Goal: Transaction & Acquisition: Purchase product/service

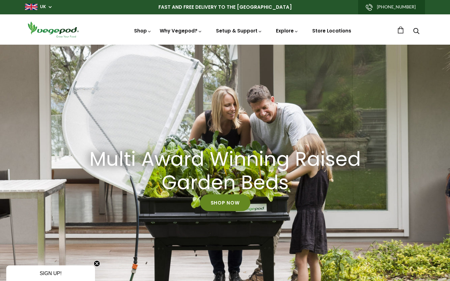
click at [224, 205] on link "Shop Now" at bounding box center [225, 202] width 50 height 17
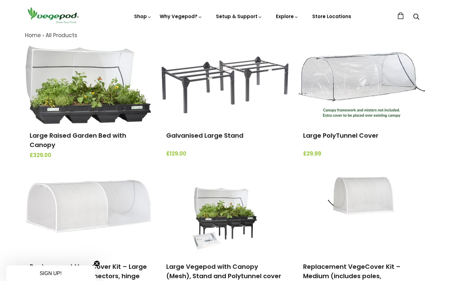
scroll to position [72, 0]
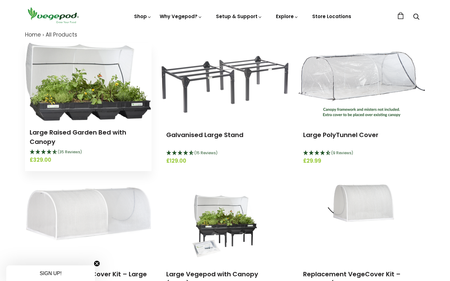
click at [104, 97] on img at bounding box center [88, 82] width 125 height 78
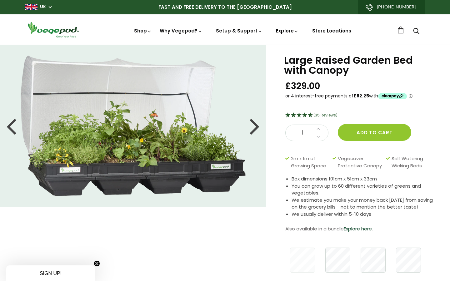
click at [253, 131] on div at bounding box center [254, 126] width 10 height 28
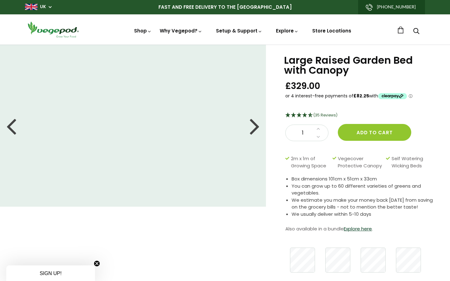
click at [254, 130] on div at bounding box center [254, 126] width 10 height 28
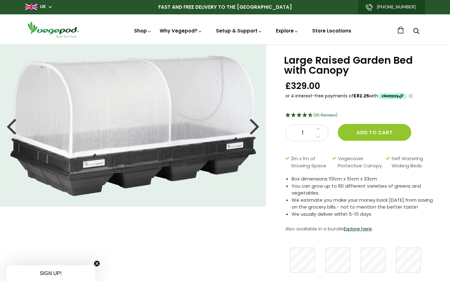
click at [254, 130] on div at bounding box center [254, 126] width 10 height 28
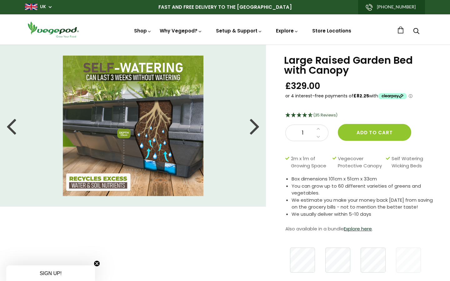
click at [254, 130] on div at bounding box center [254, 126] width 10 height 28
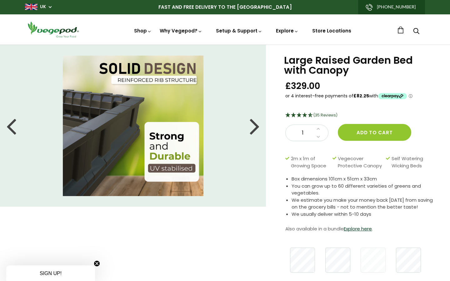
click at [254, 130] on div at bounding box center [254, 126] width 10 height 28
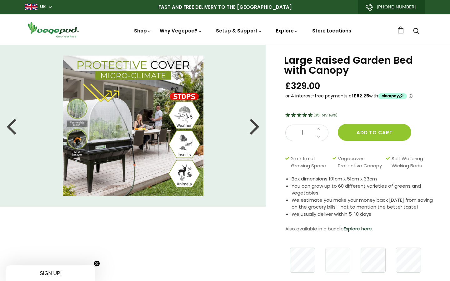
click at [254, 130] on div at bounding box center [254, 126] width 10 height 28
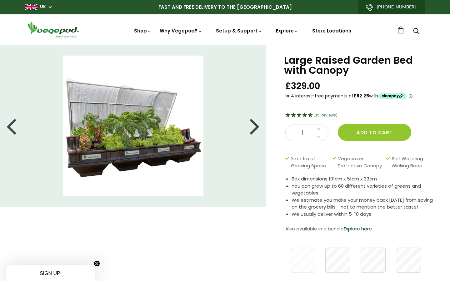
click at [254, 130] on div at bounding box center [254, 126] width 10 height 28
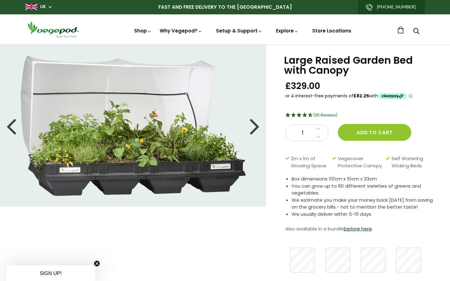
click at [254, 130] on div at bounding box center [254, 126] width 10 height 28
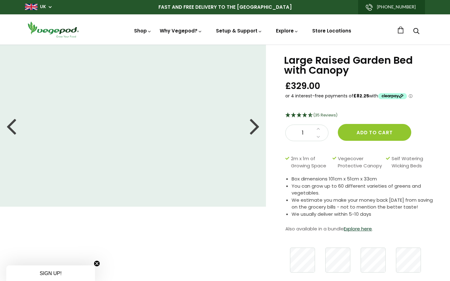
click at [254, 130] on div at bounding box center [254, 126] width 10 height 28
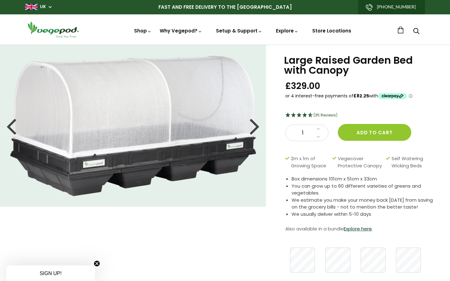
click at [10, 130] on div at bounding box center [11, 126] width 10 height 28
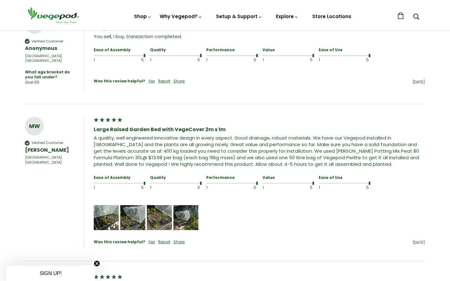
scroll to position [512, 0]
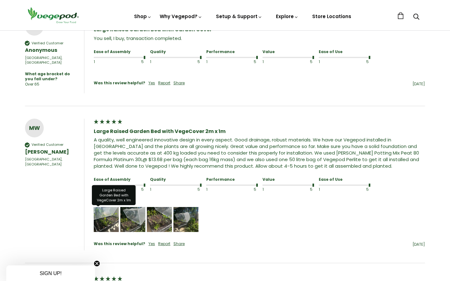
click at [104, 211] on img "Media uploaded by this customer." at bounding box center [106, 219] width 25 height 25
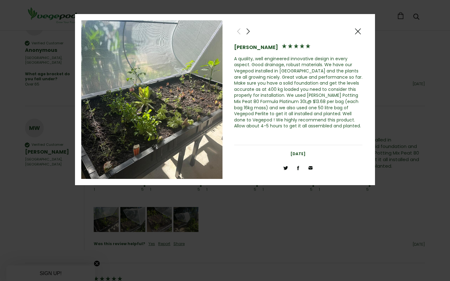
click at [248, 32] on span at bounding box center [247, 31] width 7 height 8
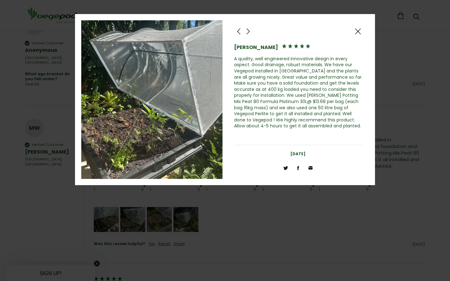
click at [248, 32] on span at bounding box center [247, 31] width 7 height 8
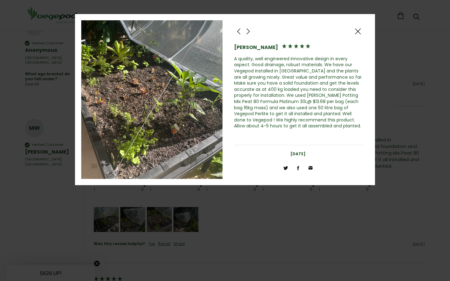
click at [248, 32] on span at bounding box center [247, 31] width 7 height 8
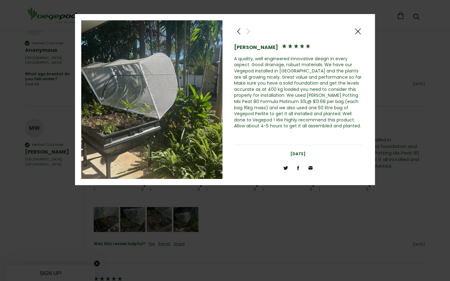
click at [248, 32] on span at bounding box center [247, 31] width 7 height 8
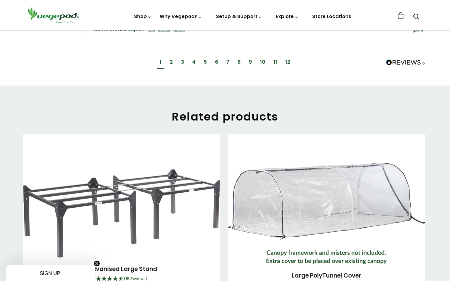
click at [201, 138] on div "Galvanised Large Stand (15 Reviews) £129.00" at bounding box center [121, 235] width 197 height 203
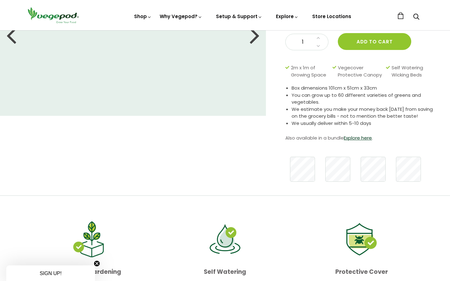
scroll to position [0, 0]
